Goal: Navigation & Orientation: Find specific page/section

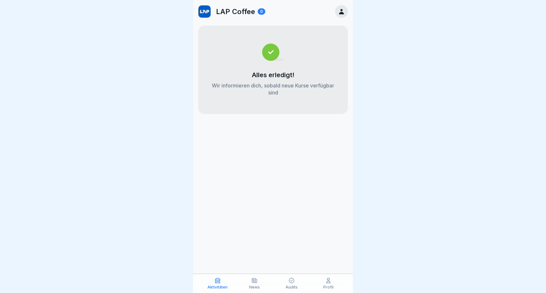
click at [340, 9] on icon at bounding box center [341, 11] width 7 height 7
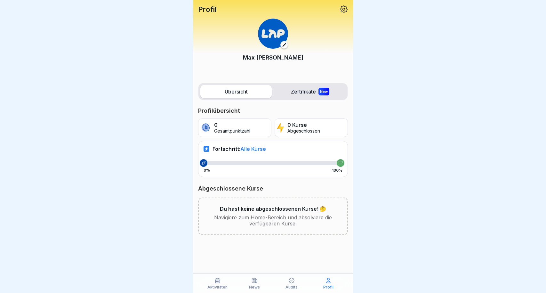
click at [337, 11] on div "Profil" at bounding box center [273, 9] width 150 height 8
click at [342, 11] on icon at bounding box center [343, 9] width 8 height 8
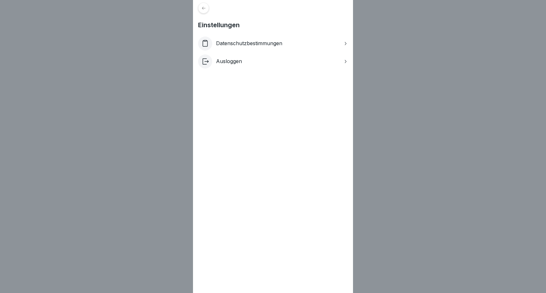
click at [198, 14] on div "Einstellungen Datenschutzbestimmungen Ausloggen" at bounding box center [273, 146] width 160 height 293
click at [200, 14] on div "Einstellungen Datenschutzbestimmungen Ausloggen" at bounding box center [273, 146] width 160 height 293
click at [203, 12] on div at bounding box center [203, 8] width 11 height 11
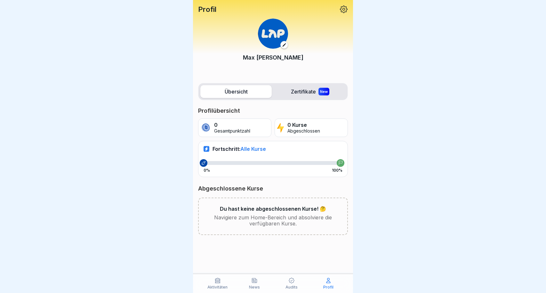
click at [296, 282] on div "Audits" at bounding box center [291, 283] width 34 height 12
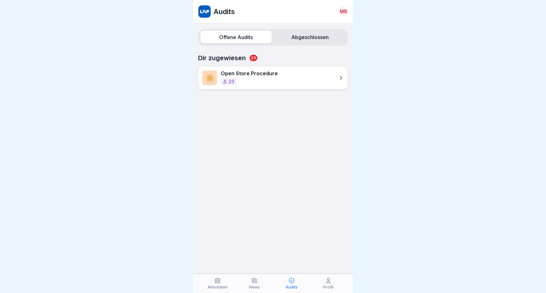
click at [253, 283] on icon at bounding box center [254, 280] width 6 height 6
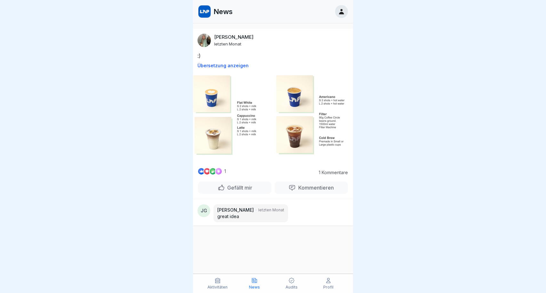
click at [221, 280] on div "Aktivitäten" at bounding box center [218, 283] width 34 height 12
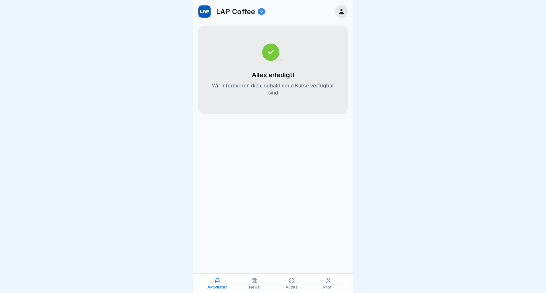
click at [249, 279] on div "News" at bounding box center [255, 283] width 34 height 12
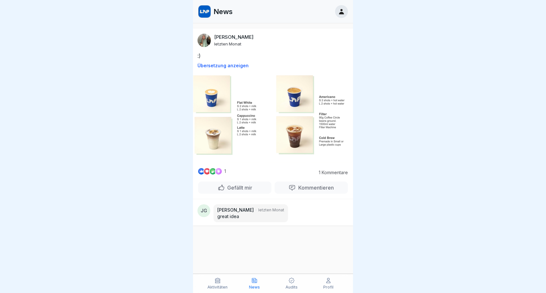
click at [340, 9] on icon at bounding box center [341, 11] width 7 height 7
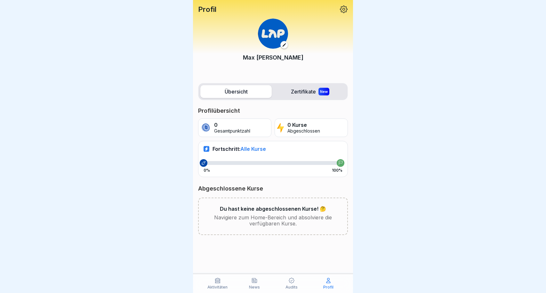
click at [309, 93] on label "Zertifikate New" at bounding box center [309, 91] width 71 height 13
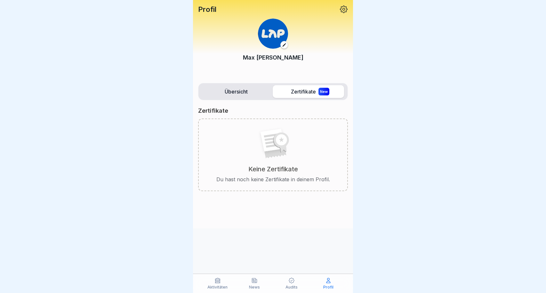
click at [250, 89] on label "Übersicht" at bounding box center [235, 91] width 71 height 13
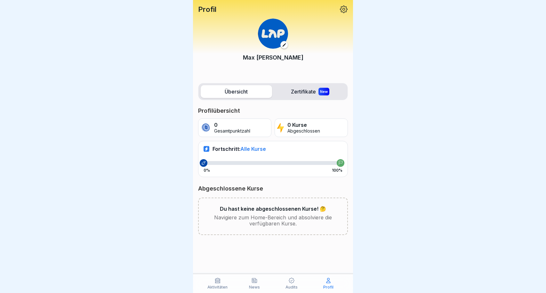
click at [346, 6] on icon at bounding box center [343, 9] width 8 height 8
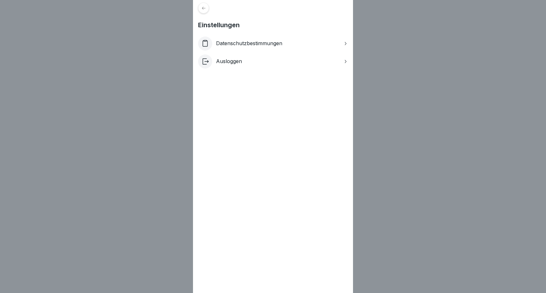
click at [204, 10] on icon at bounding box center [203, 8] width 5 height 5
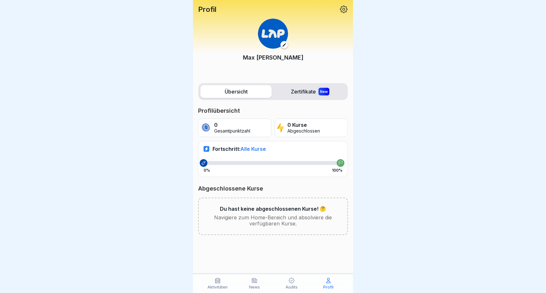
click at [295, 277] on div "Aktivitäten News Audits Profil" at bounding box center [273, 283] width 160 height 19
click at [292, 280] on icon at bounding box center [291, 280] width 6 height 6
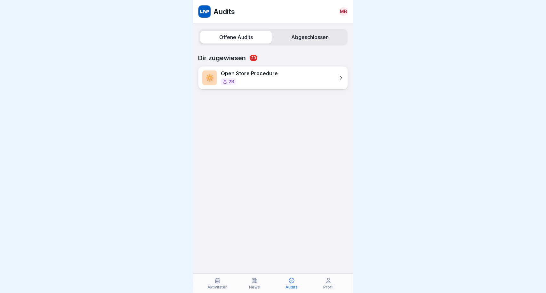
click at [248, 279] on div "News" at bounding box center [255, 283] width 34 height 12
click at [260, 281] on div "News" at bounding box center [255, 283] width 34 height 12
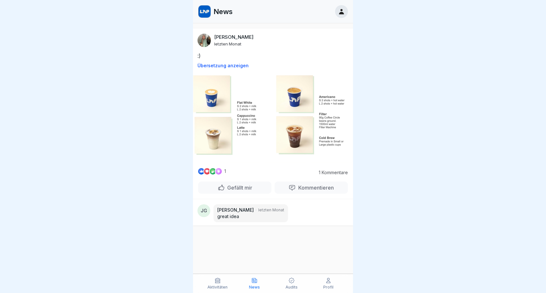
click at [223, 284] on div "Aktivitäten" at bounding box center [218, 283] width 34 height 12
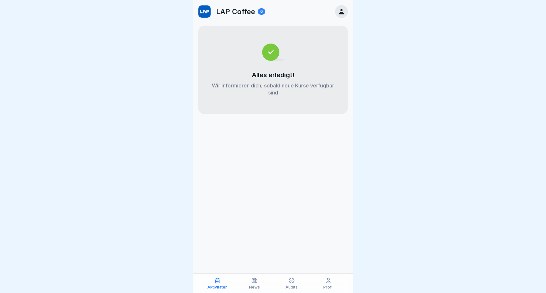
click at [333, 14] on div "LAP Coffee 0" at bounding box center [273, 11] width 160 height 23
click at [339, 11] on icon at bounding box center [341, 11] width 7 height 7
